Goal: Use online tool/utility

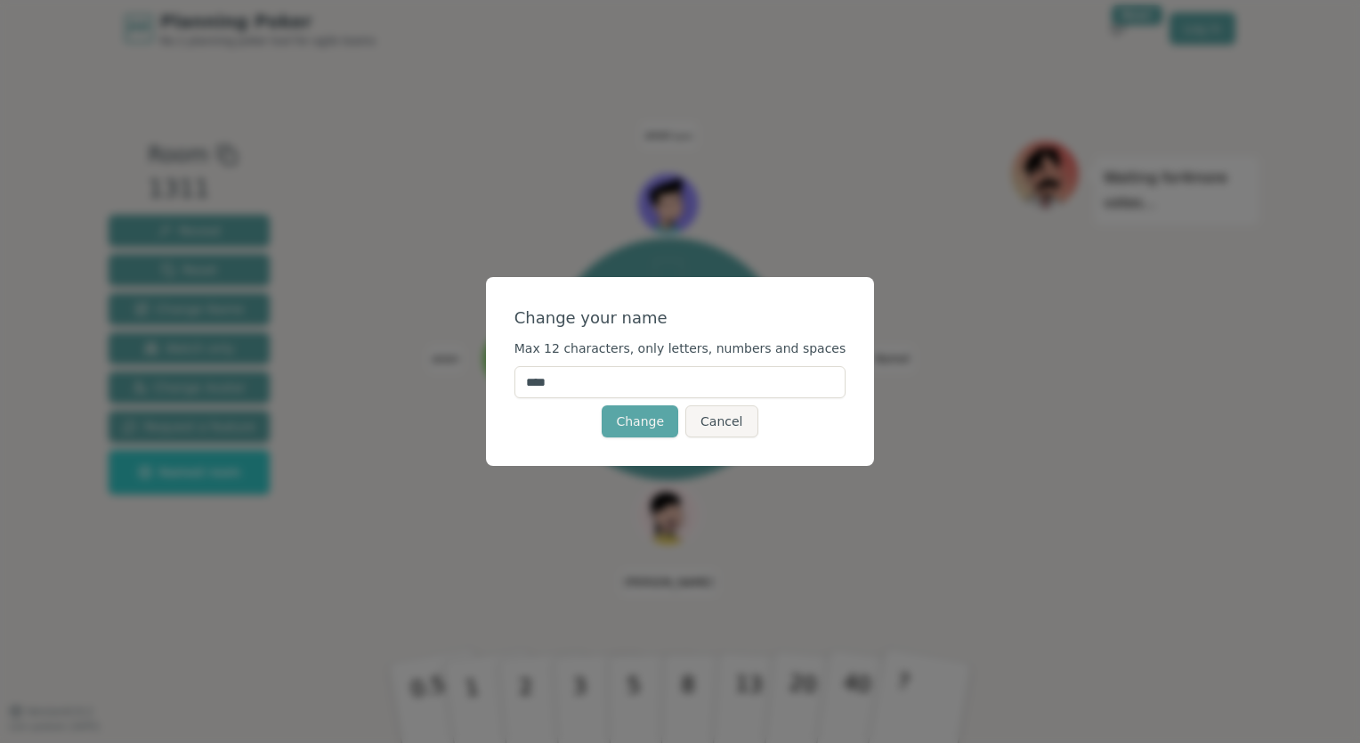
click at [591, 388] on input "****" at bounding box center [681, 382] width 332 height 32
type input "*"
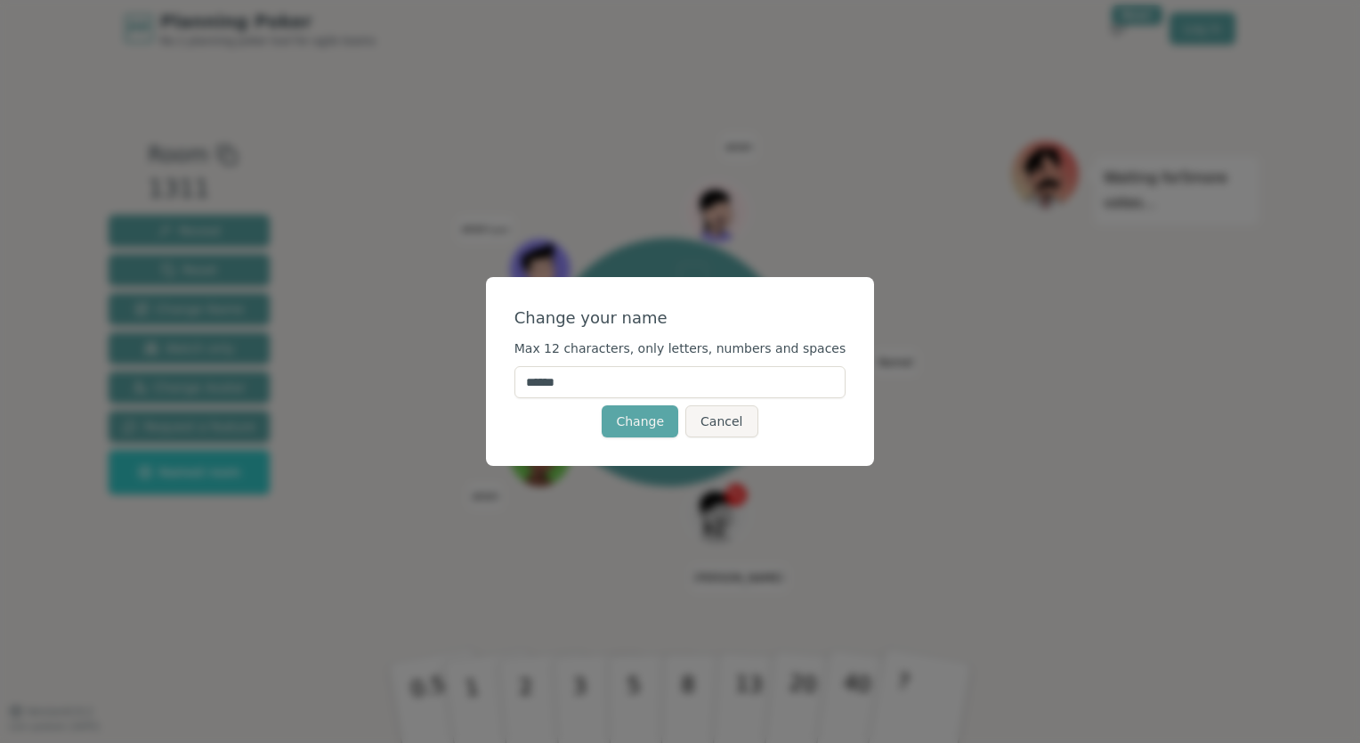
type input "******"
click at [648, 419] on button "Change" at bounding box center [640, 421] width 77 height 32
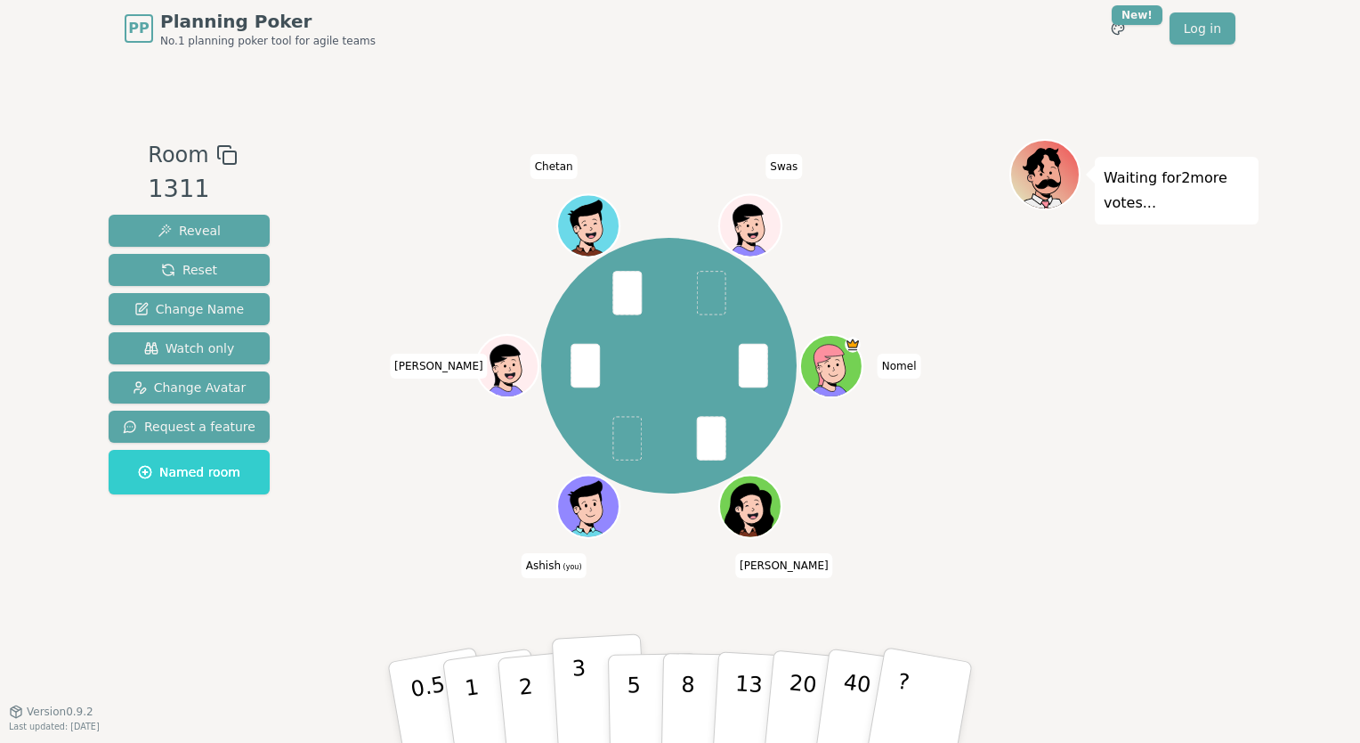
click at [583, 703] on p "3" at bounding box center [582, 703] width 20 height 97
click at [639, 692] on button "5" at bounding box center [654, 702] width 92 height 135
click at [589, 679] on button "3" at bounding box center [600, 702] width 97 height 139
click at [647, 692] on button "5" at bounding box center [654, 702] width 92 height 135
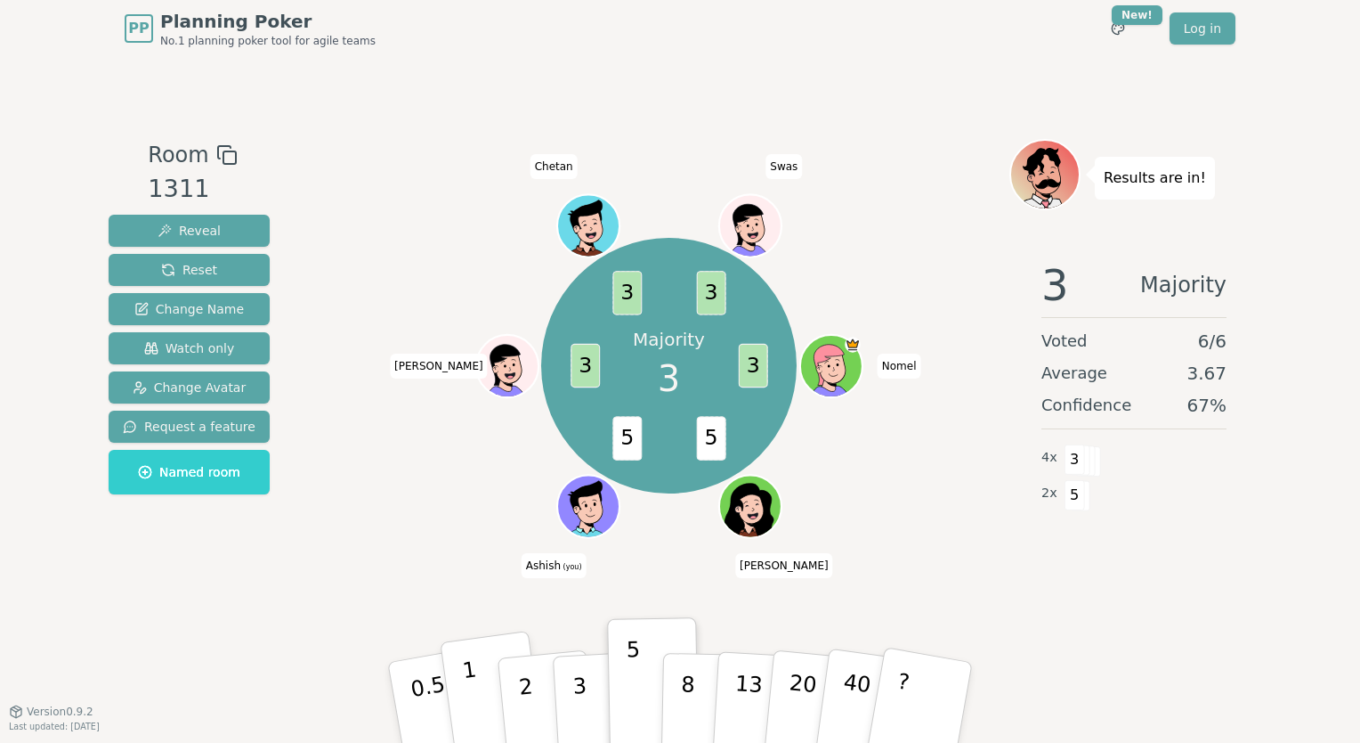
click at [490, 695] on button "1" at bounding box center [493, 702] width 106 height 144
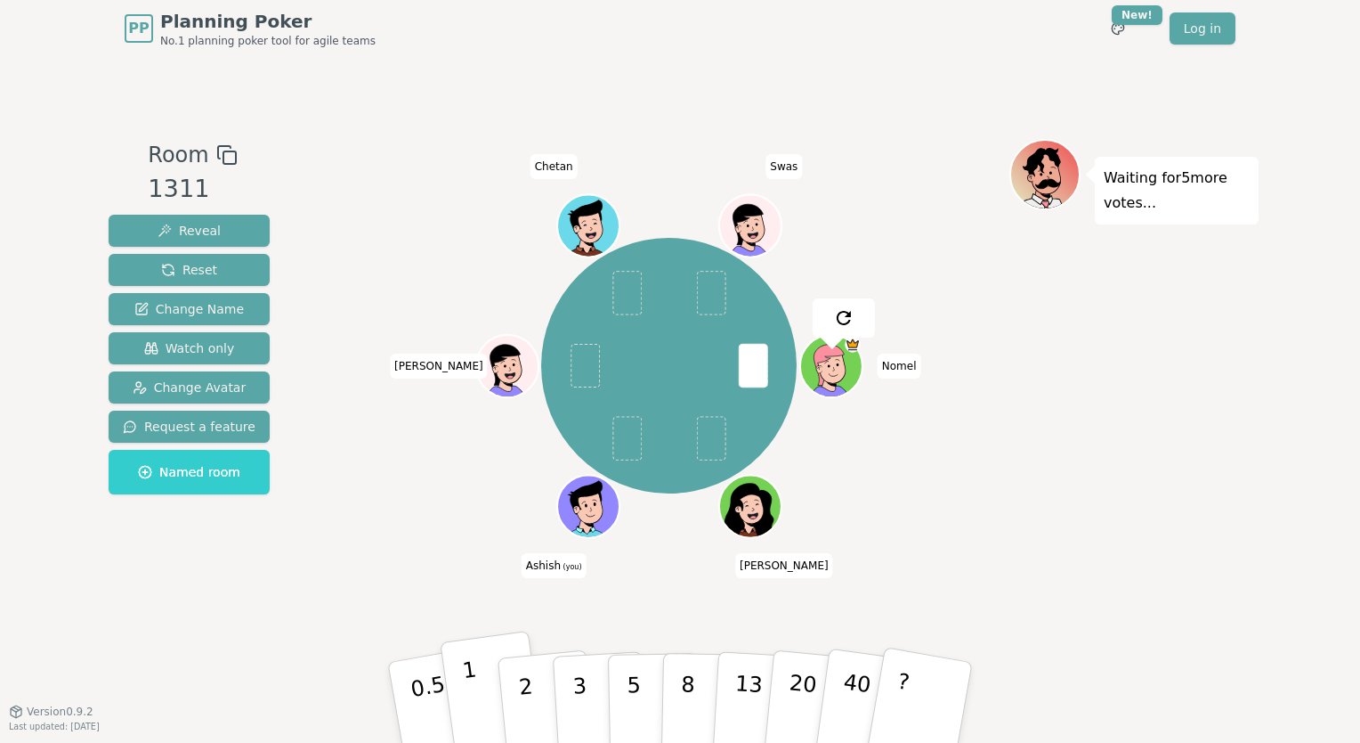
click at [483, 703] on button "1" at bounding box center [493, 702] width 106 height 144
click at [584, 687] on button "3" at bounding box center [600, 702] width 97 height 139
